Goal: Task Accomplishment & Management: Use online tool/utility

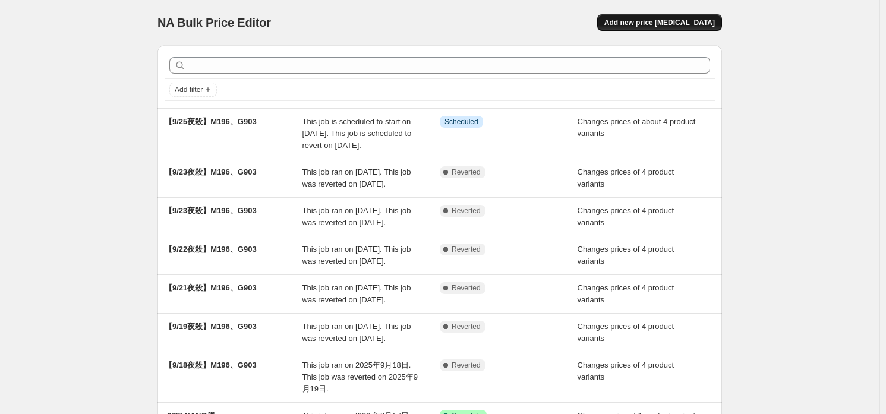
click at [699, 30] on button "Add new price [MEDICAL_DATA]" at bounding box center [659, 22] width 125 height 17
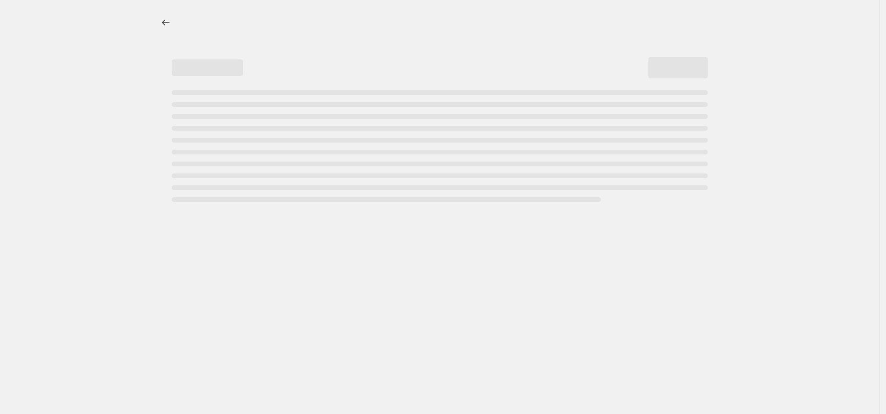
select select "percentage"
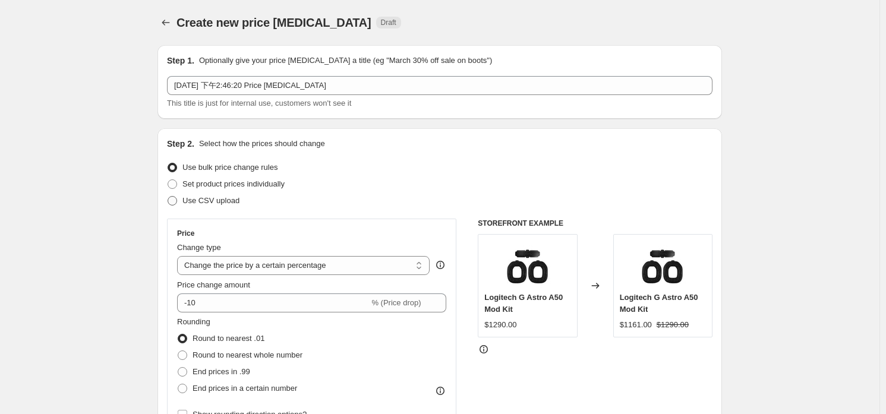
click at [223, 198] on span "Use CSV upload" at bounding box center [210, 200] width 57 height 9
click at [168, 197] on input "Use CSV upload" at bounding box center [168, 196] width 1 height 1
radio input "true"
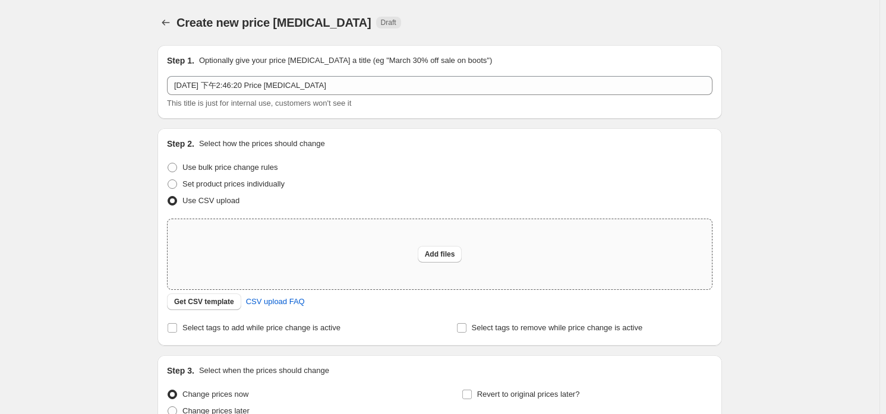
scroll to position [59, 0]
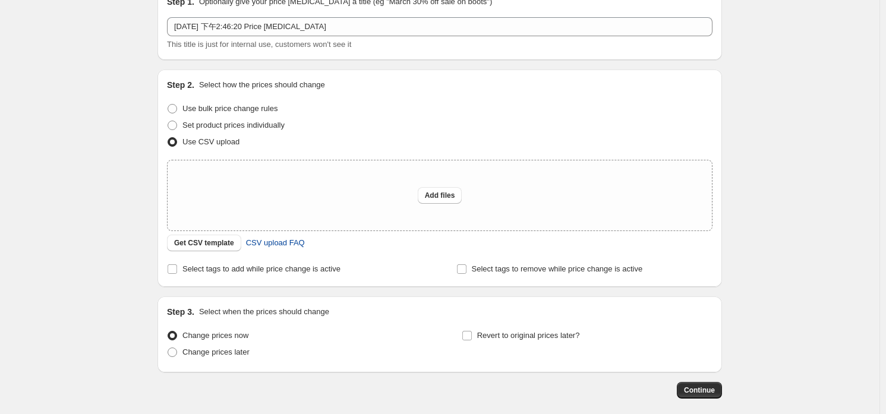
click at [264, 242] on span "CSV upload FAQ" at bounding box center [275, 243] width 59 height 12
click at [197, 244] on span "Get CSV template" at bounding box center [204, 243] width 60 height 10
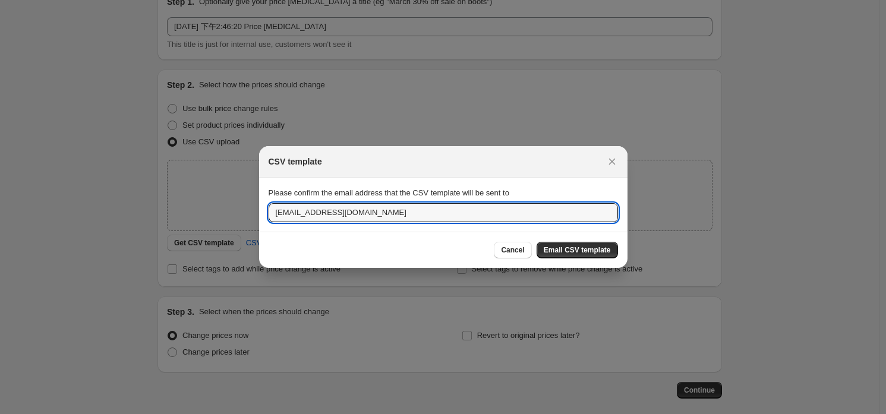
drag, startPoint x: 307, startPoint y: 211, endPoint x: 203, endPoint y: 204, distance: 103.6
type input "[PERSON_NAME][EMAIL_ADDRESS][DOMAIN_NAME]"
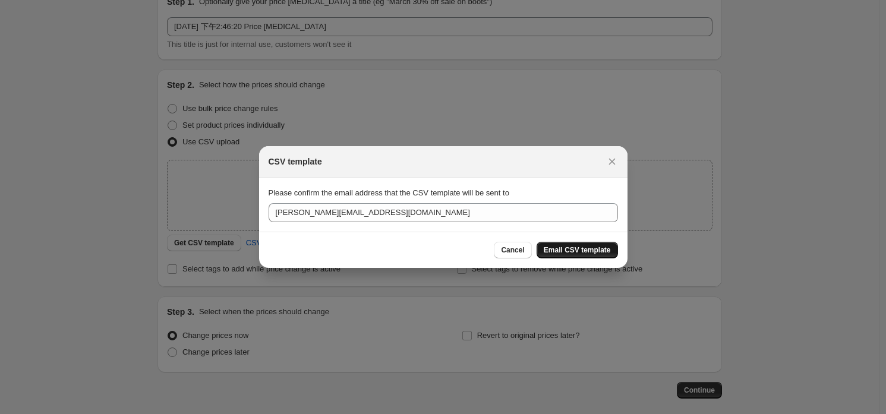
click at [596, 255] on button "Email CSV template" at bounding box center [576, 250] width 81 height 17
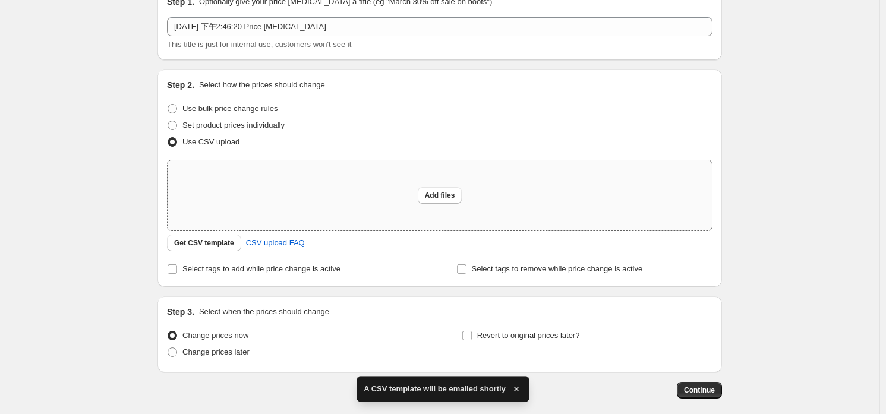
scroll to position [0, 0]
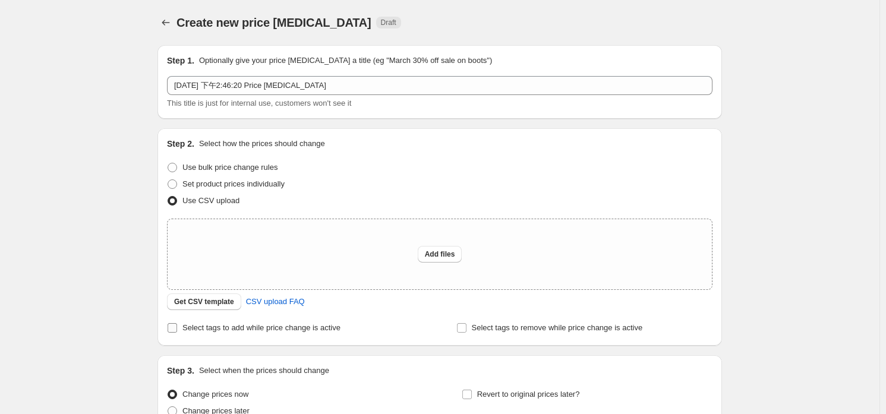
click at [222, 332] on span "Select tags to add while price change is active" at bounding box center [261, 327] width 158 height 9
click at [177, 333] on input "Select tags to add while price change is active" at bounding box center [173, 328] width 10 height 10
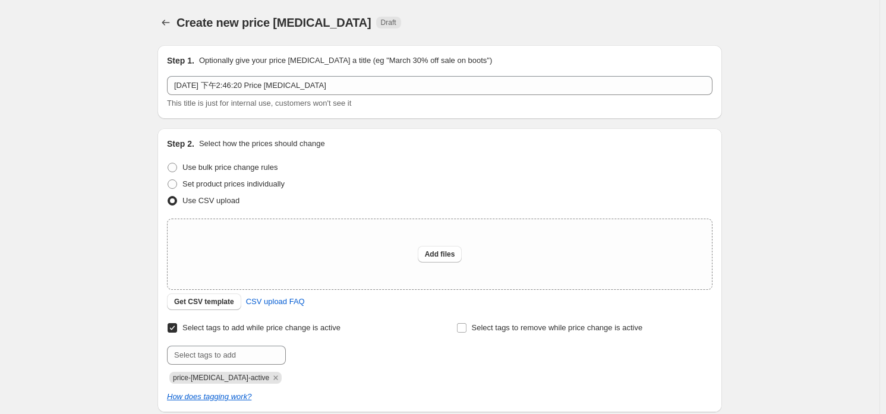
click at [222, 331] on span "Select tags to add while price change is active" at bounding box center [261, 327] width 158 height 9
click at [177, 331] on input "Select tags to add while price change is active" at bounding box center [173, 328] width 10 height 10
checkbox input "false"
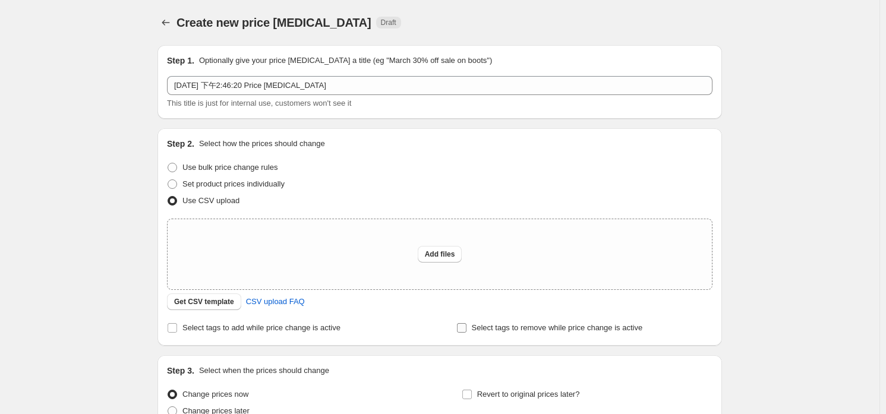
click at [519, 332] on span "Select tags to remove while price change is active" at bounding box center [557, 327] width 171 height 9
click at [466, 332] on input "Select tags to remove while price change is active" at bounding box center [462, 328] width 10 height 10
checkbox input "true"
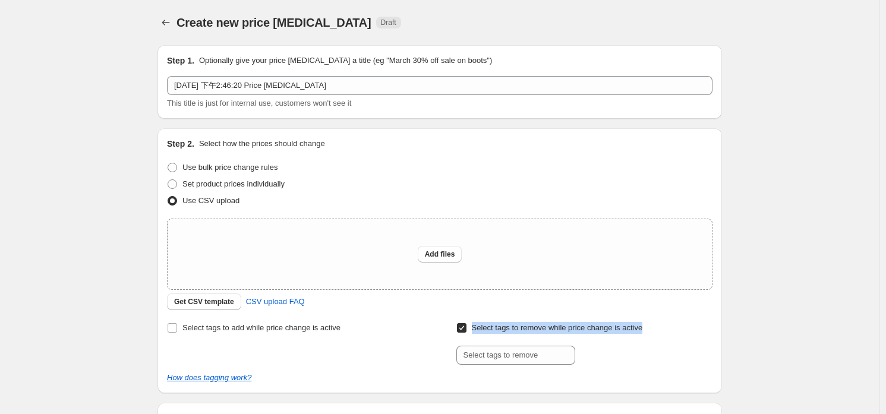
drag, startPoint x: 656, startPoint y: 323, endPoint x: 467, endPoint y: 321, distance: 188.3
click at [467, 321] on div "Select tags to remove while price change is active Submit" at bounding box center [584, 342] width 256 height 45
click at [149, 346] on div "Create new price [MEDICAL_DATA]. This page is ready Create new price [MEDICAL_D…" at bounding box center [439, 288] width 593 height 577
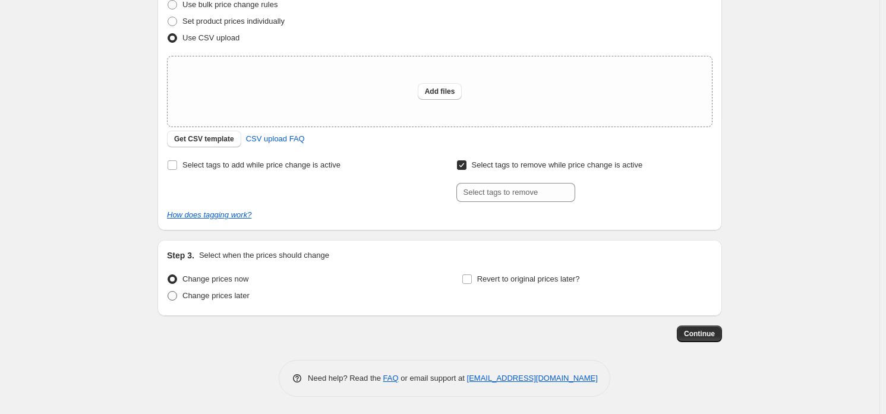
click at [191, 295] on span "Change prices later" at bounding box center [215, 295] width 67 height 9
click at [168, 292] on input "Change prices later" at bounding box center [168, 291] width 1 height 1
radio input "true"
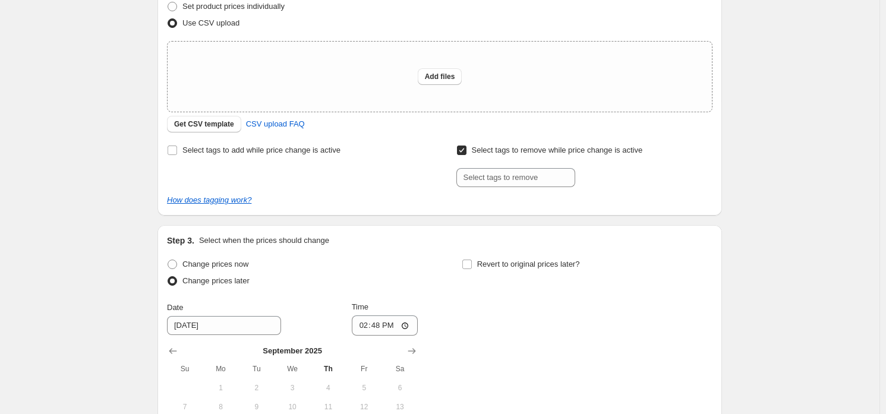
scroll to position [356, 0]
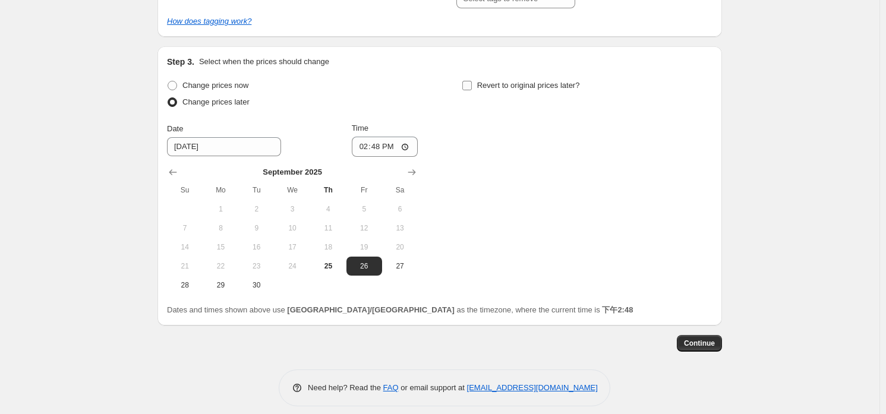
click at [485, 89] on span "Revert to original prices later?" at bounding box center [528, 85] width 103 height 9
click at [472, 89] on input "Revert to original prices later?" at bounding box center [467, 86] width 10 height 10
checkbox input "true"
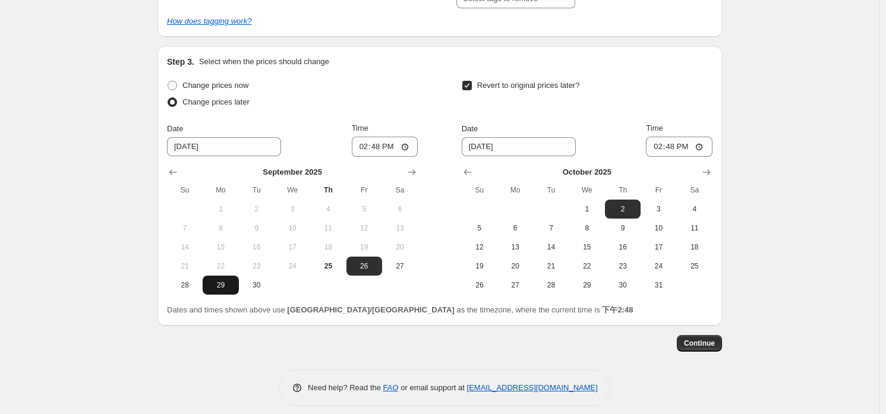
click at [230, 289] on span "29" at bounding box center [220, 285] width 26 height 10
type input "[DATE]"
click at [381, 149] on input "14:48" at bounding box center [385, 147] width 67 height 20
drag, startPoint x: 381, startPoint y: 147, endPoint x: 368, endPoint y: 155, distance: 15.2
click at [368, 155] on input "12:00" at bounding box center [385, 147] width 67 height 20
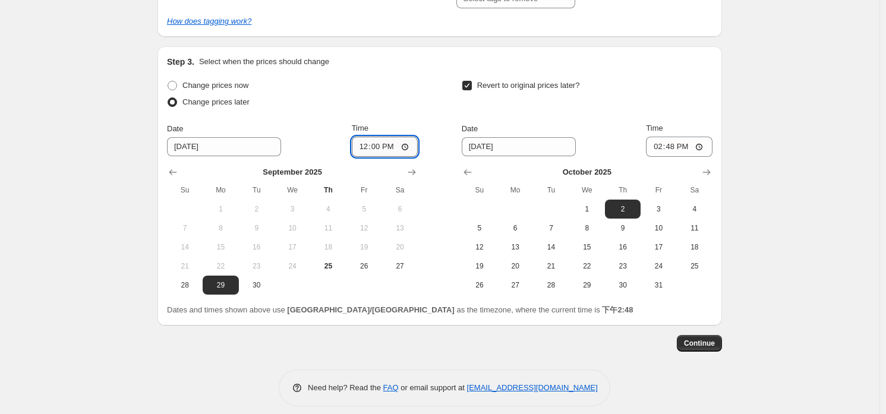
click at [410, 142] on input "12:00" at bounding box center [385, 147] width 67 height 20
type input "00:00"
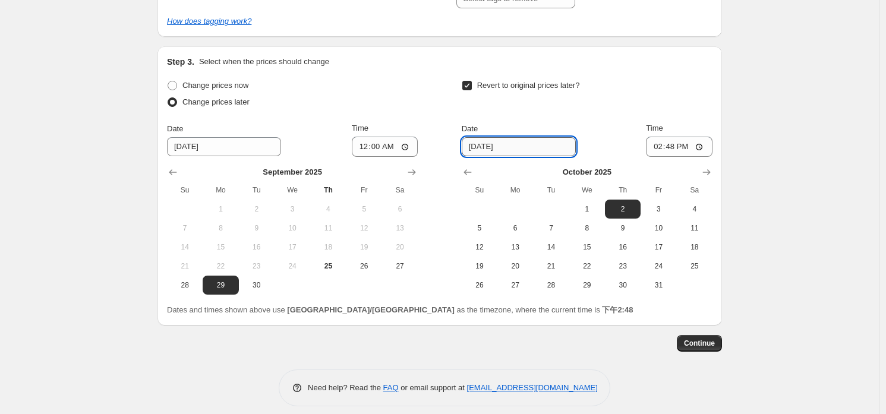
click at [503, 138] on input "[DATE]" at bounding box center [519, 146] width 114 height 19
click at [533, 141] on input "[DATE]" at bounding box center [519, 146] width 114 height 19
click at [615, 129] on div "Date [DATE] Time 14:48" at bounding box center [587, 139] width 251 height 34
click at [711, 168] on icon "Show next month, November 2025" at bounding box center [706, 172] width 12 height 12
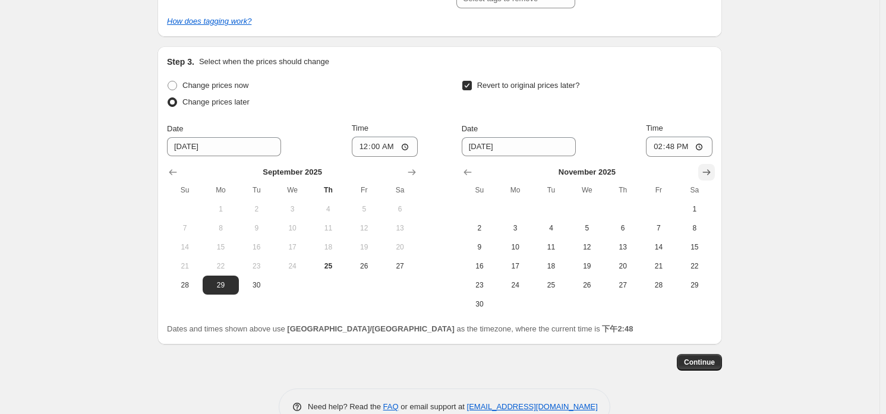
click at [711, 168] on icon "Show next month, December 2025" at bounding box center [706, 172] width 12 height 12
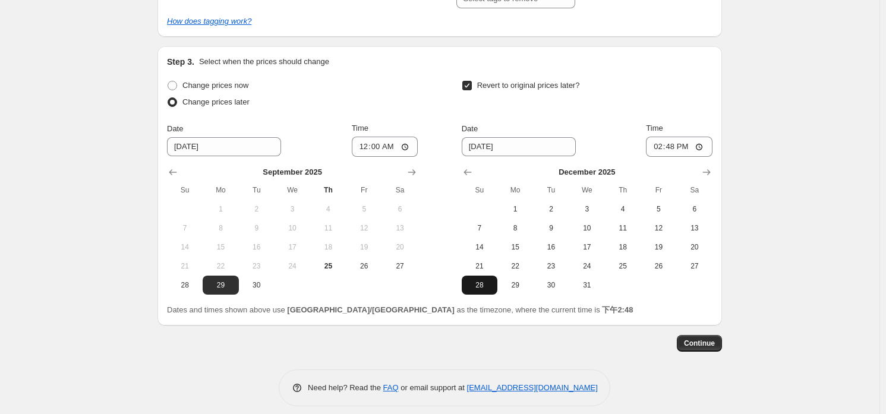
click at [492, 286] on span "28" at bounding box center [479, 285] width 26 height 10
type input "[DATE]"
click at [677, 147] on input "14:48" at bounding box center [679, 147] width 67 height 20
type input "23:59"
click at [688, 94] on div "Revert to original prices later?" at bounding box center [587, 95] width 251 height 36
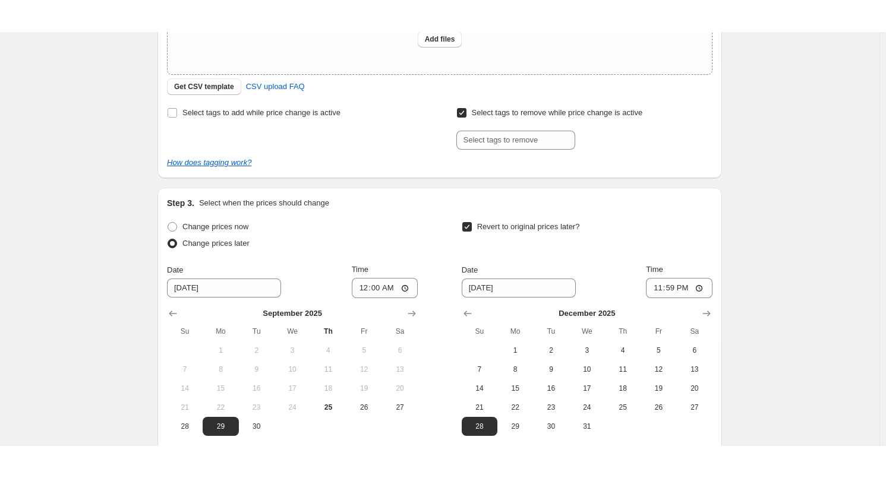
scroll to position [128, 0]
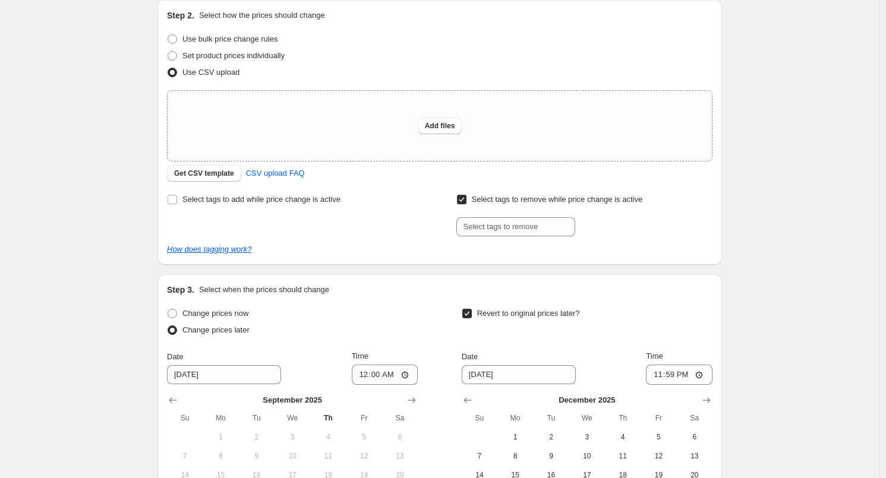
click at [140, 342] on div "Create new price [MEDICAL_DATA]. This page is ready Create new price [MEDICAL_D…" at bounding box center [439, 262] width 879 height 781
